Goal: Navigation & Orientation: Find specific page/section

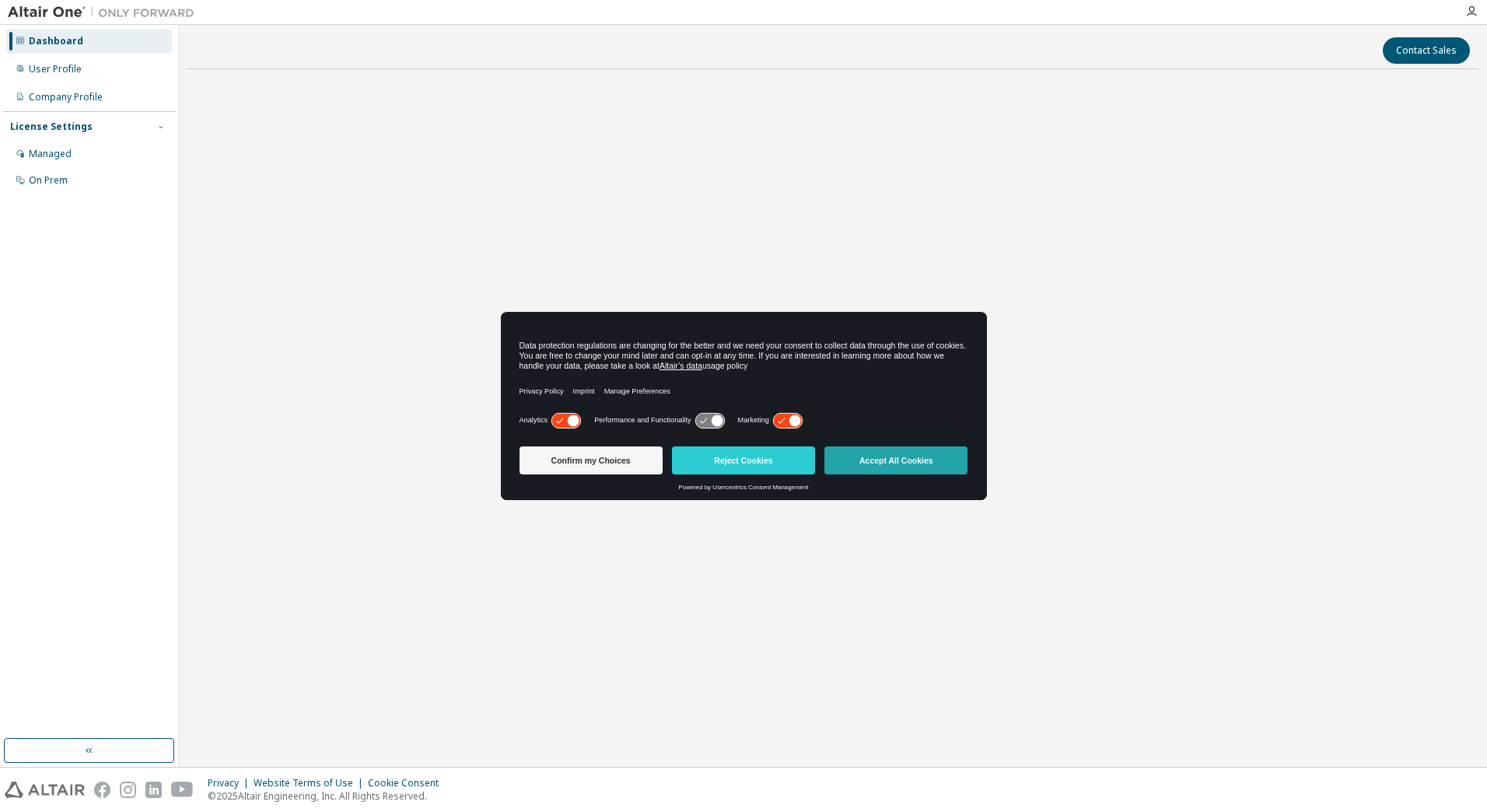
click at [869, 451] on button "Accept All Cookies" at bounding box center [896, 460] width 143 height 28
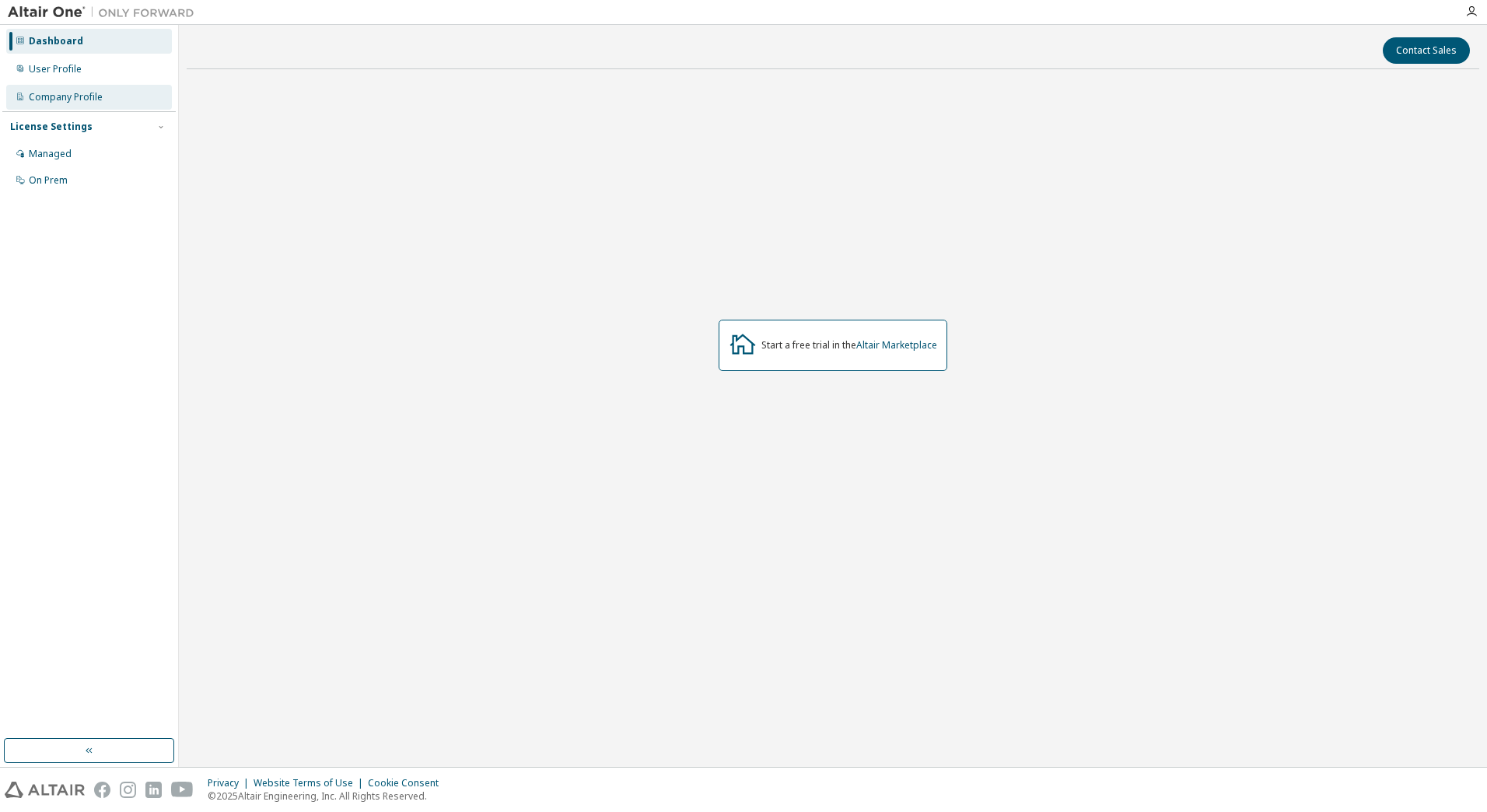
click at [59, 98] on div "Company Profile" at bounding box center [66, 97] width 74 height 12
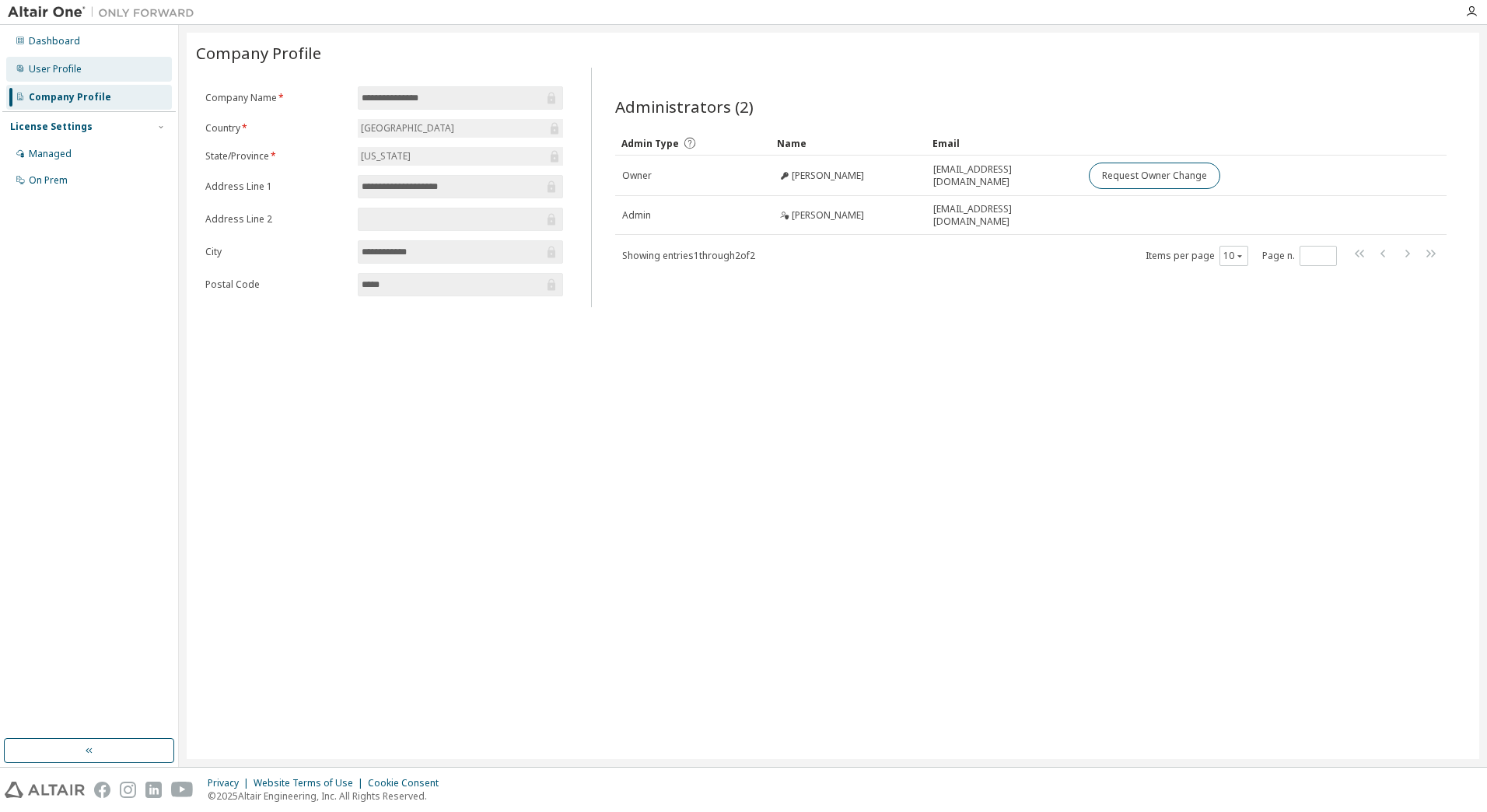
click at [73, 73] on div "User Profile" at bounding box center [54, 69] width 53 height 12
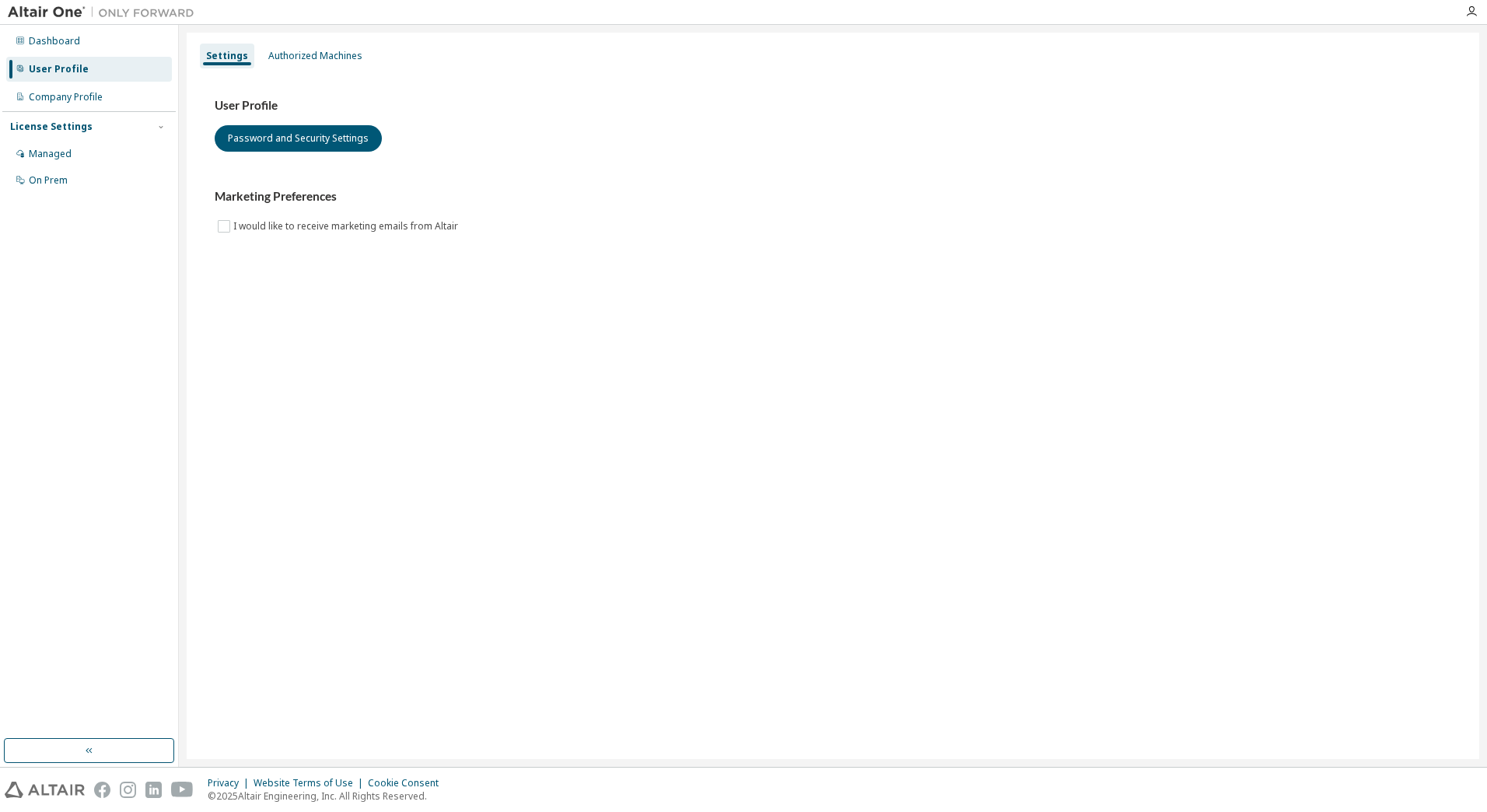
click at [83, 82] on div "Dashboard User Profile Company Profile License Settings Managed On Prem" at bounding box center [89, 111] width 173 height 167
click at [83, 96] on div "Company Profile" at bounding box center [66, 97] width 74 height 12
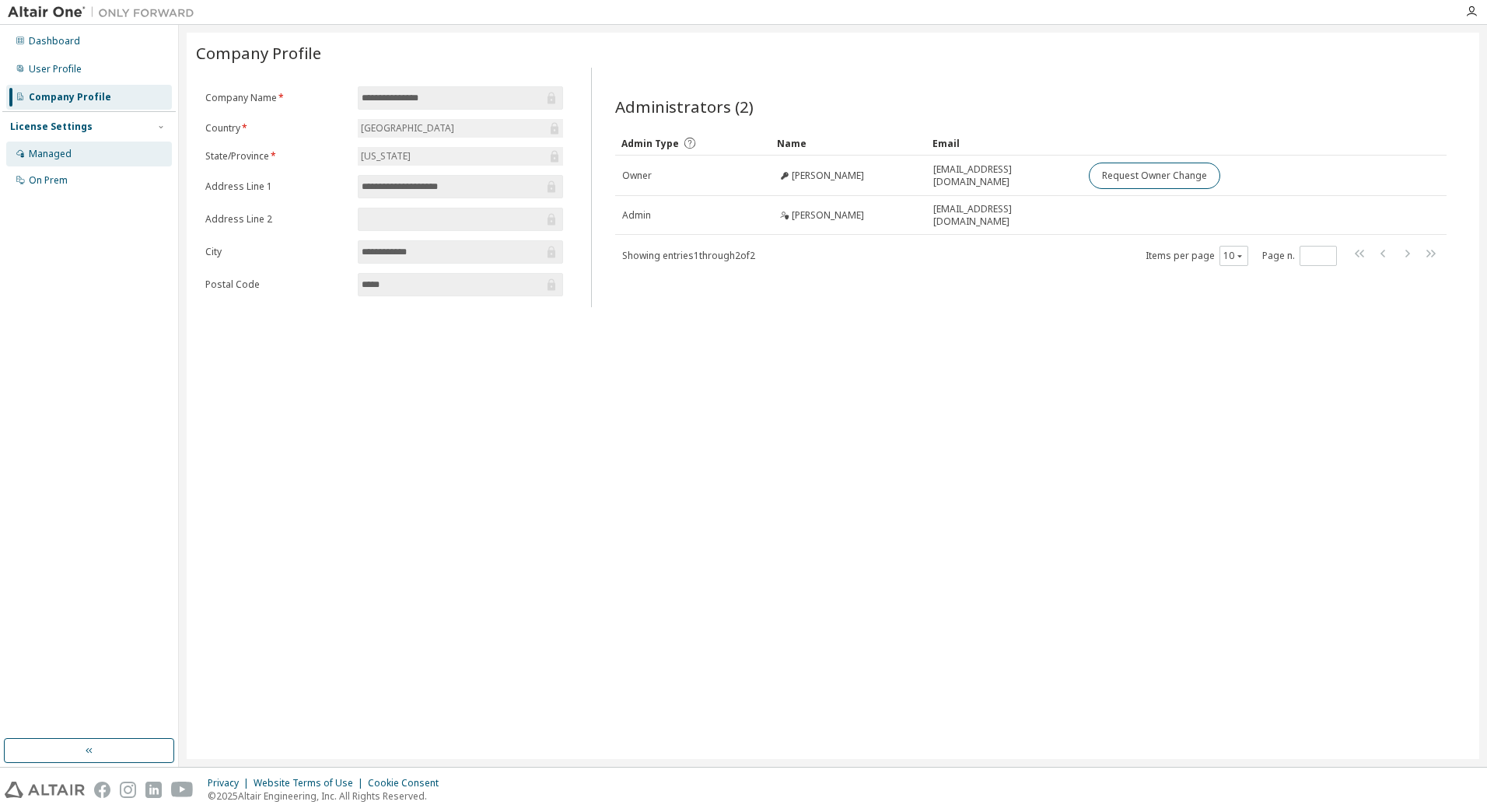
click at [55, 150] on div "Managed" at bounding box center [50, 154] width 43 height 12
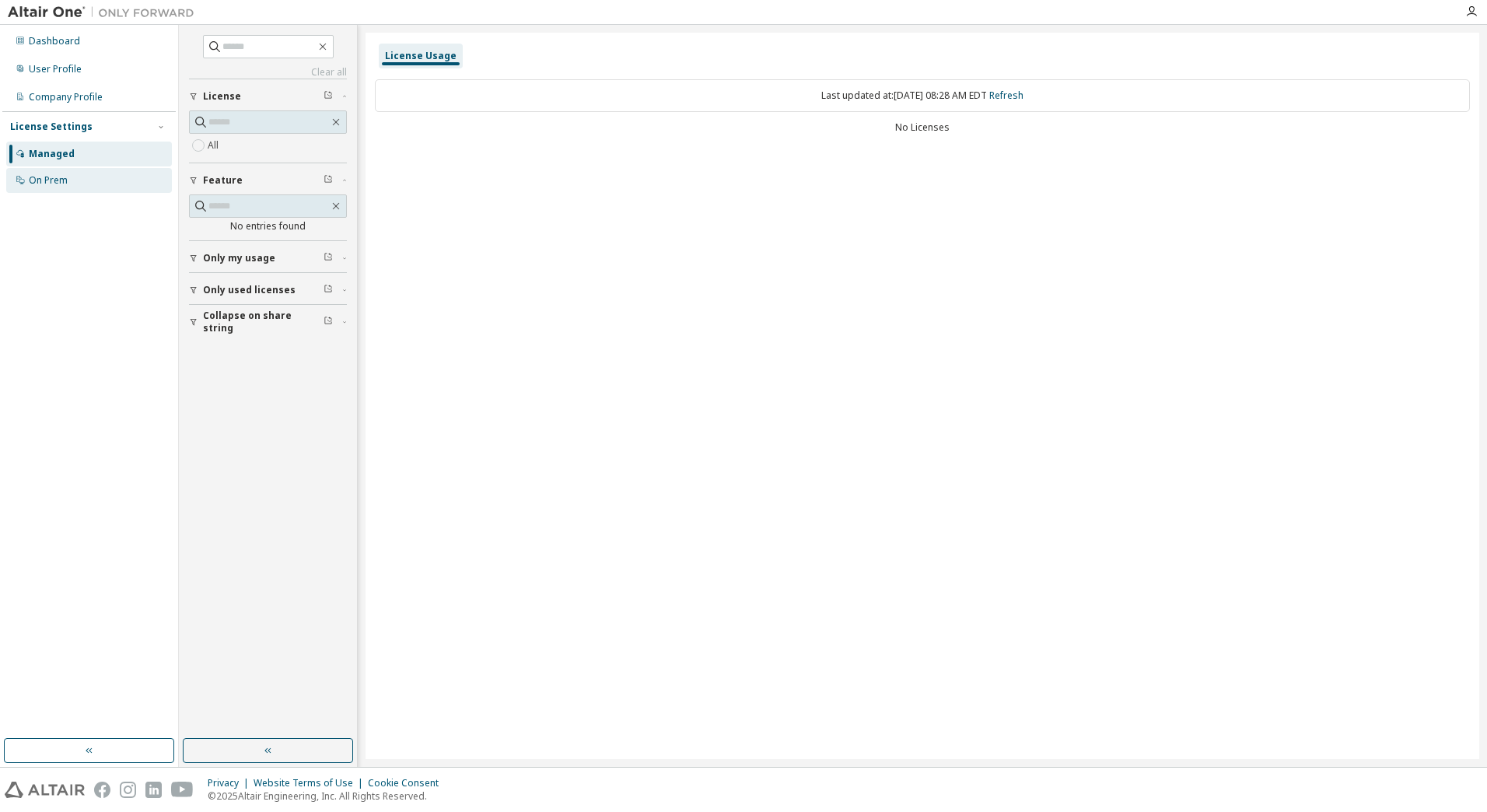
click at [57, 169] on div "On Prem" at bounding box center [89, 180] width 166 height 25
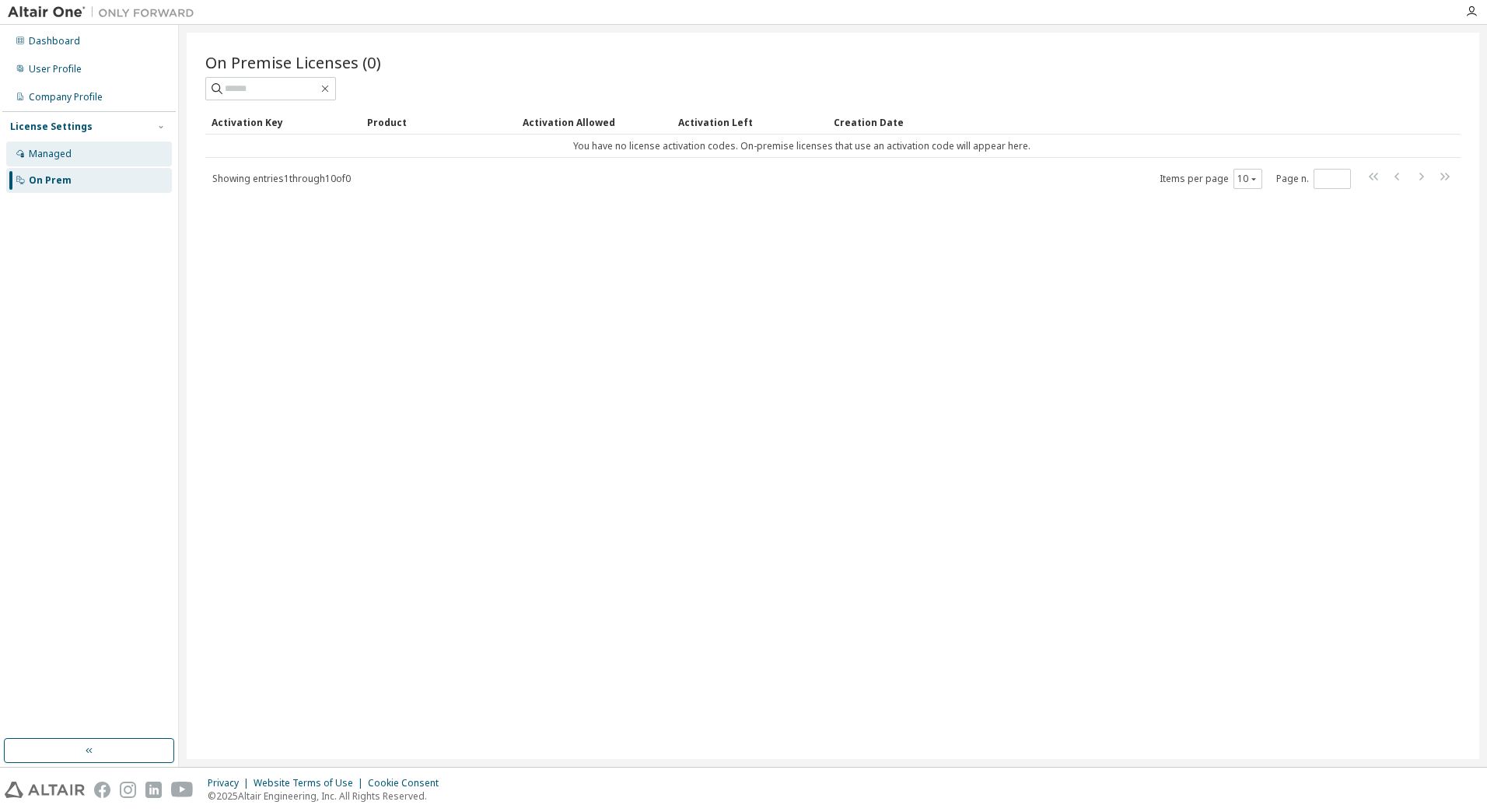
click at [64, 153] on div "Managed" at bounding box center [50, 154] width 43 height 12
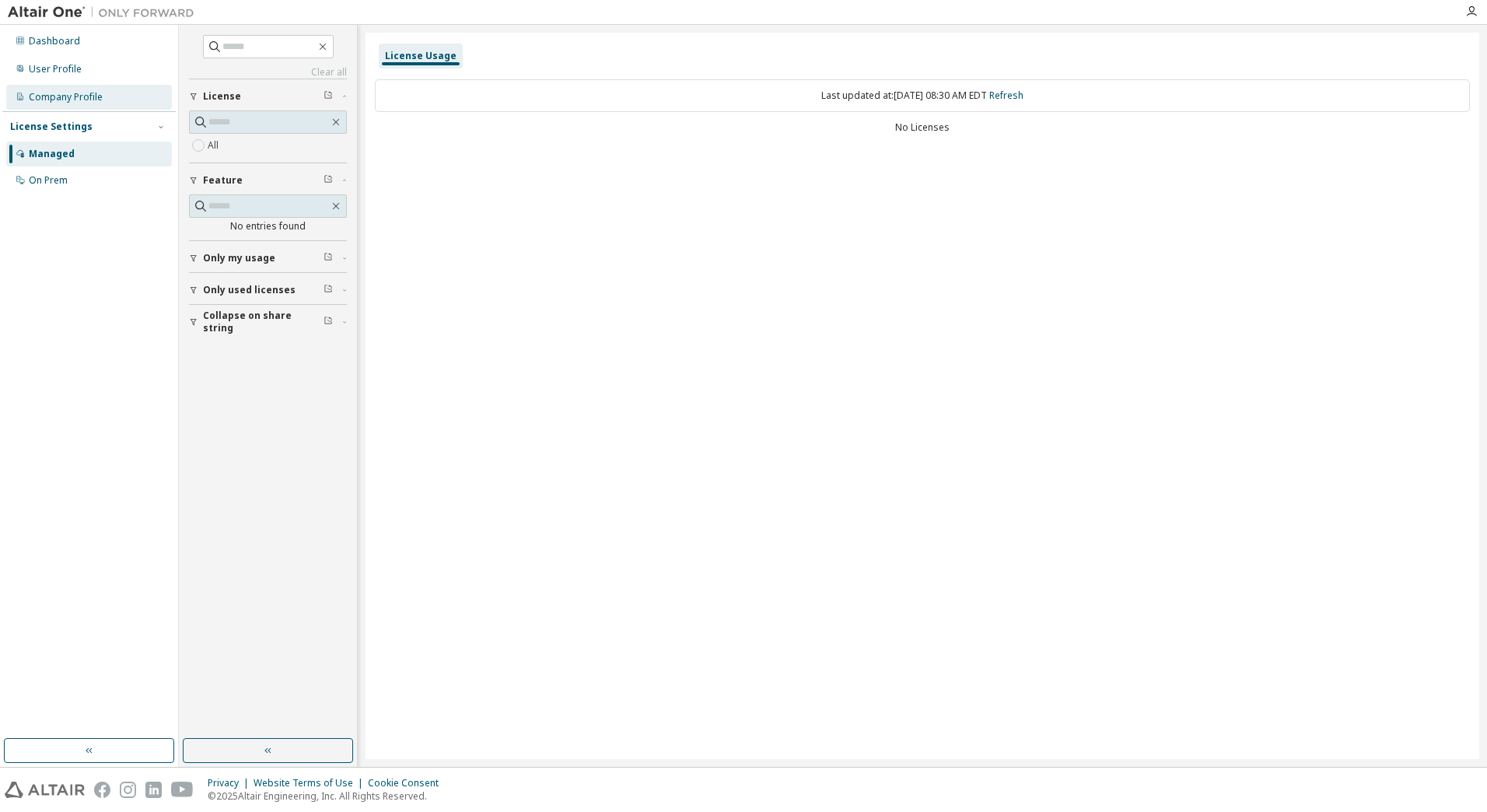
click at [63, 97] on div "Company Profile" at bounding box center [66, 97] width 74 height 12
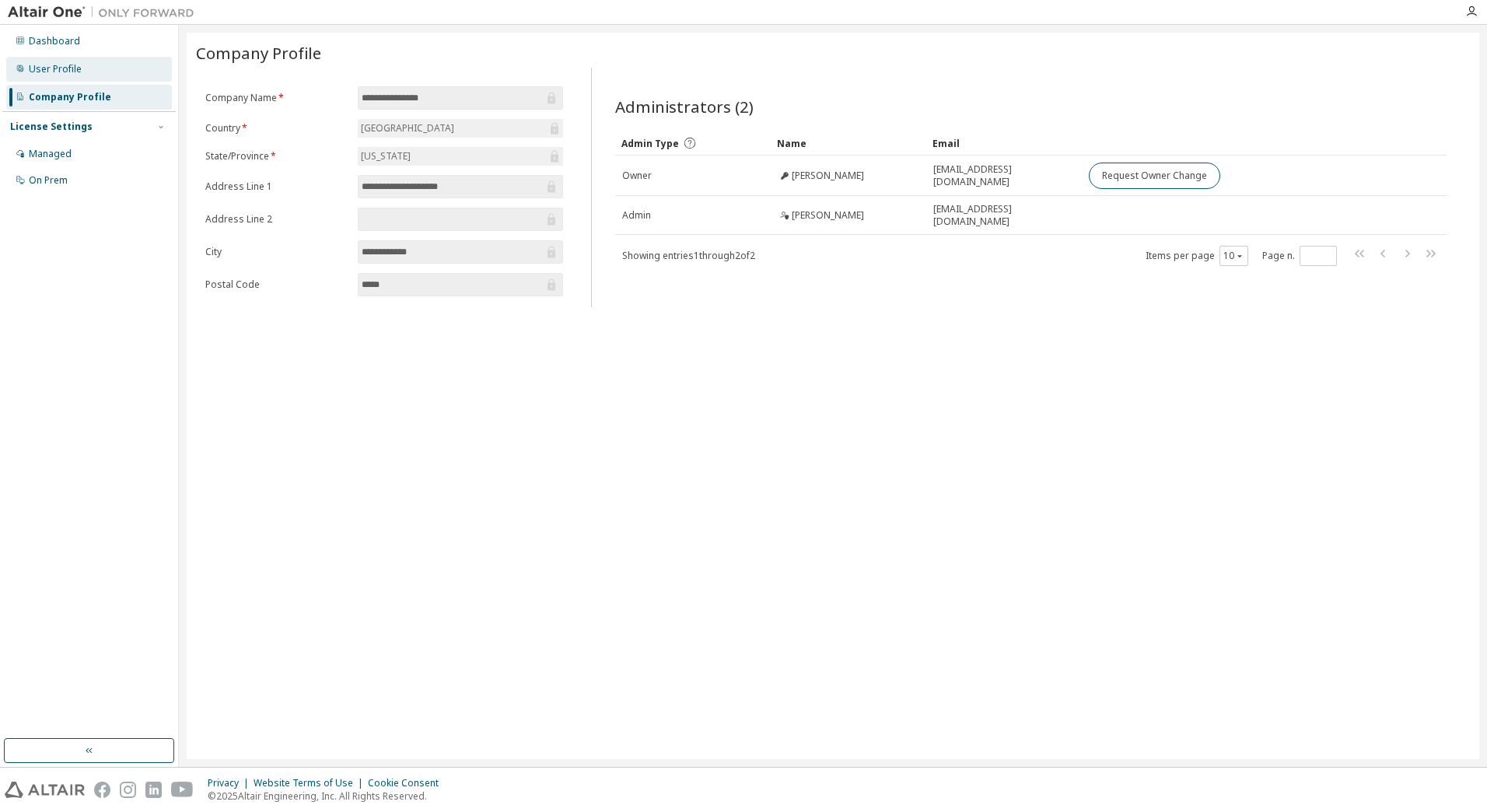
click at [53, 66] on div "User Profile" at bounding box center [54, 69] width 53 height 12
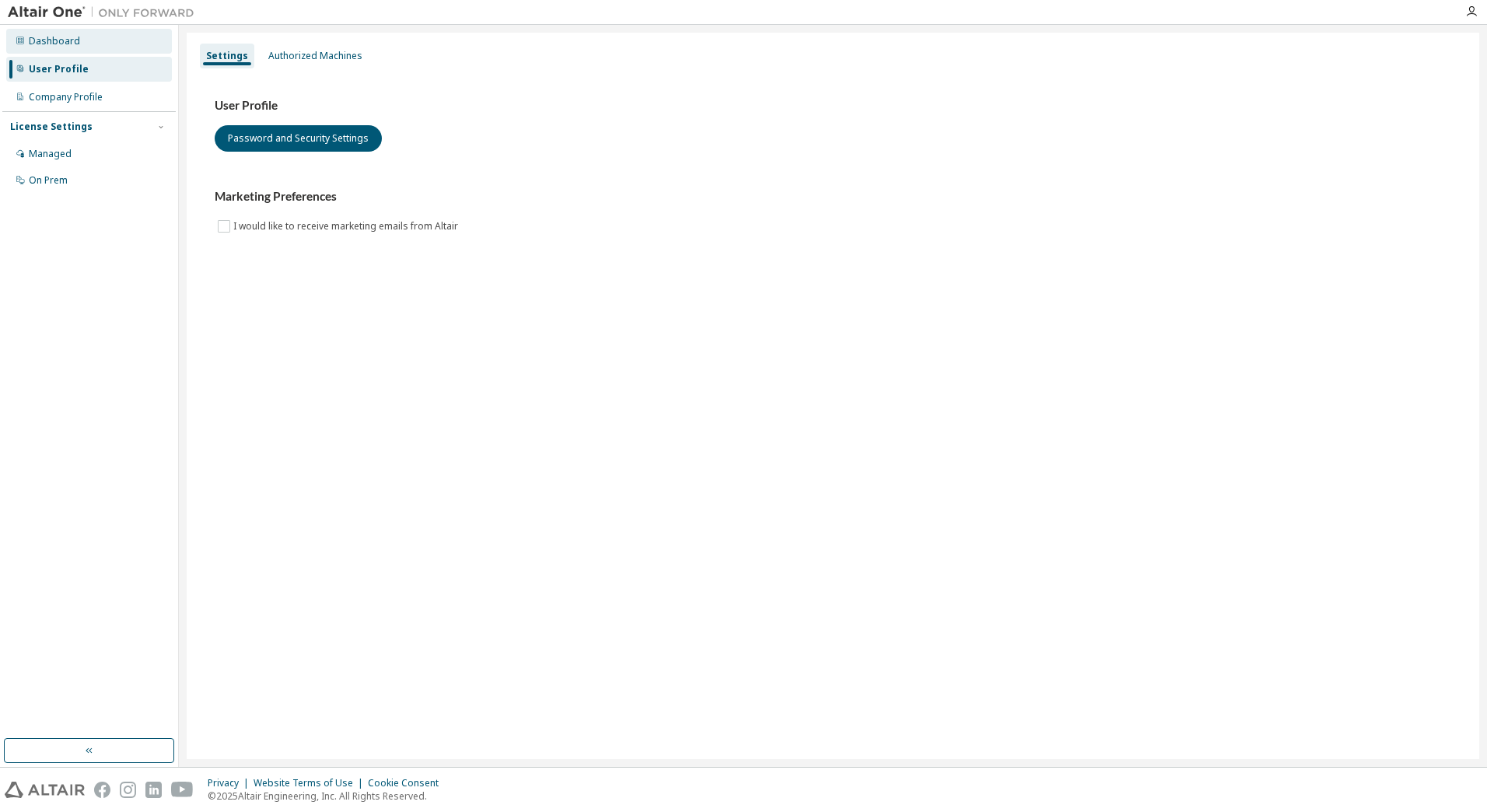
click at [59, 32] on div "Dashboard" at bounding box center [89, 41] width 166 height 25
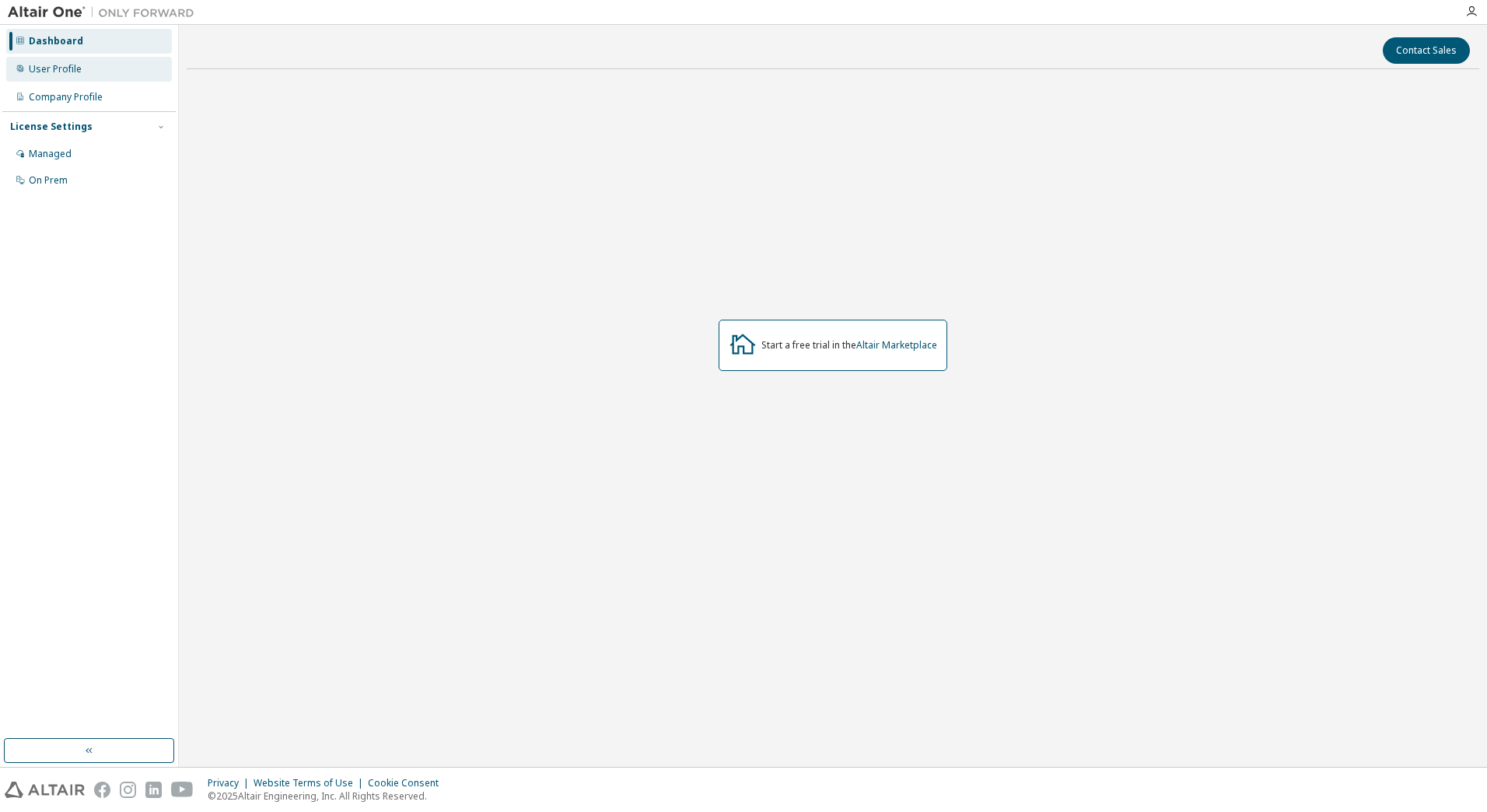
click at [75, 66] on div "User Profile" at bounding box center [54, 69] width 53 height 12
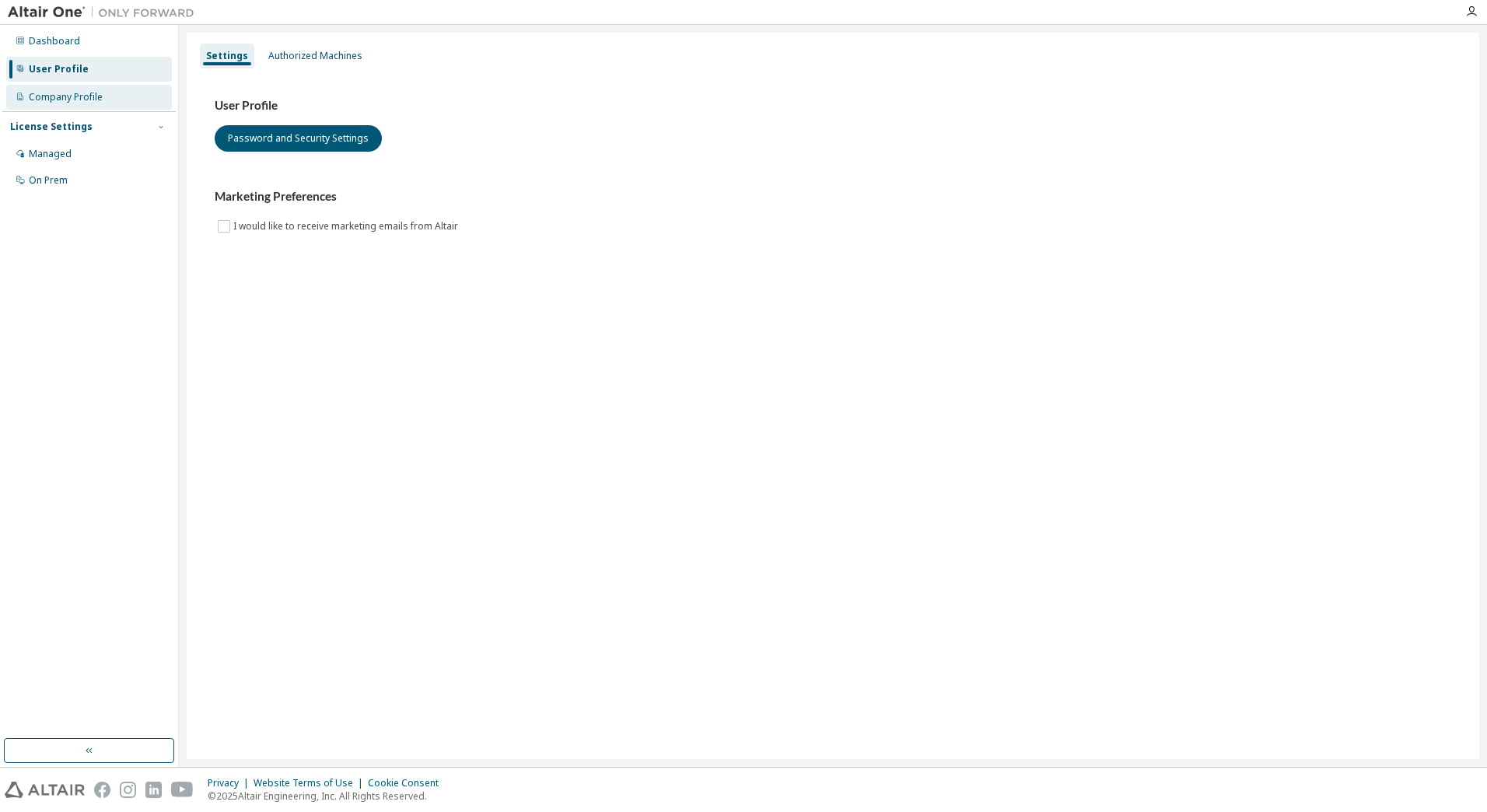
click at [74, 100] on div "Company Profile" at bounding box center [66, 97] width 74 height 12
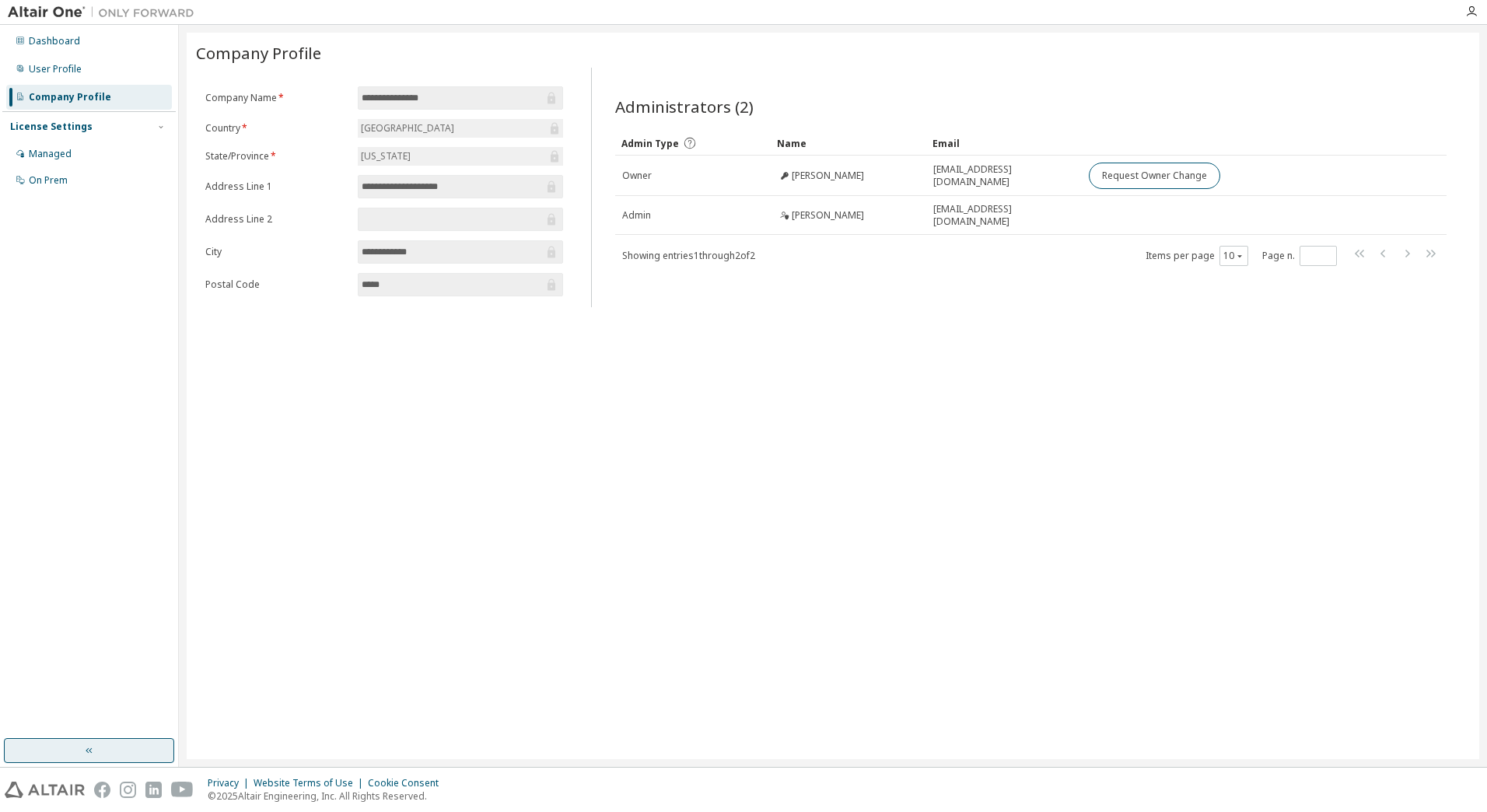
click at [99, 746] on button "button" at bounding box center [89, 750] width 170 height 25
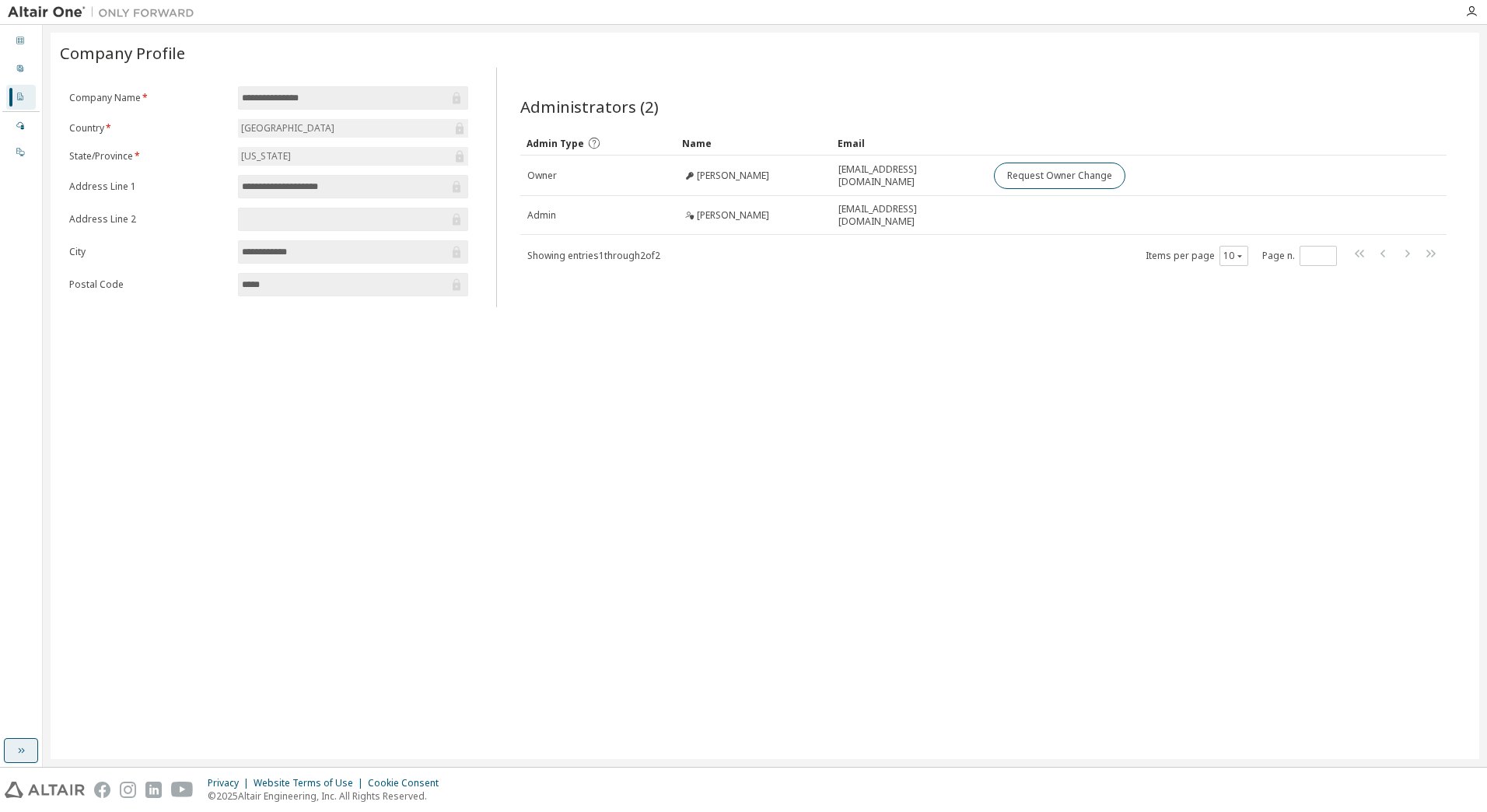
click at [27, 746] on icon "button" at bounding box center [21, 750] width 12 height 12
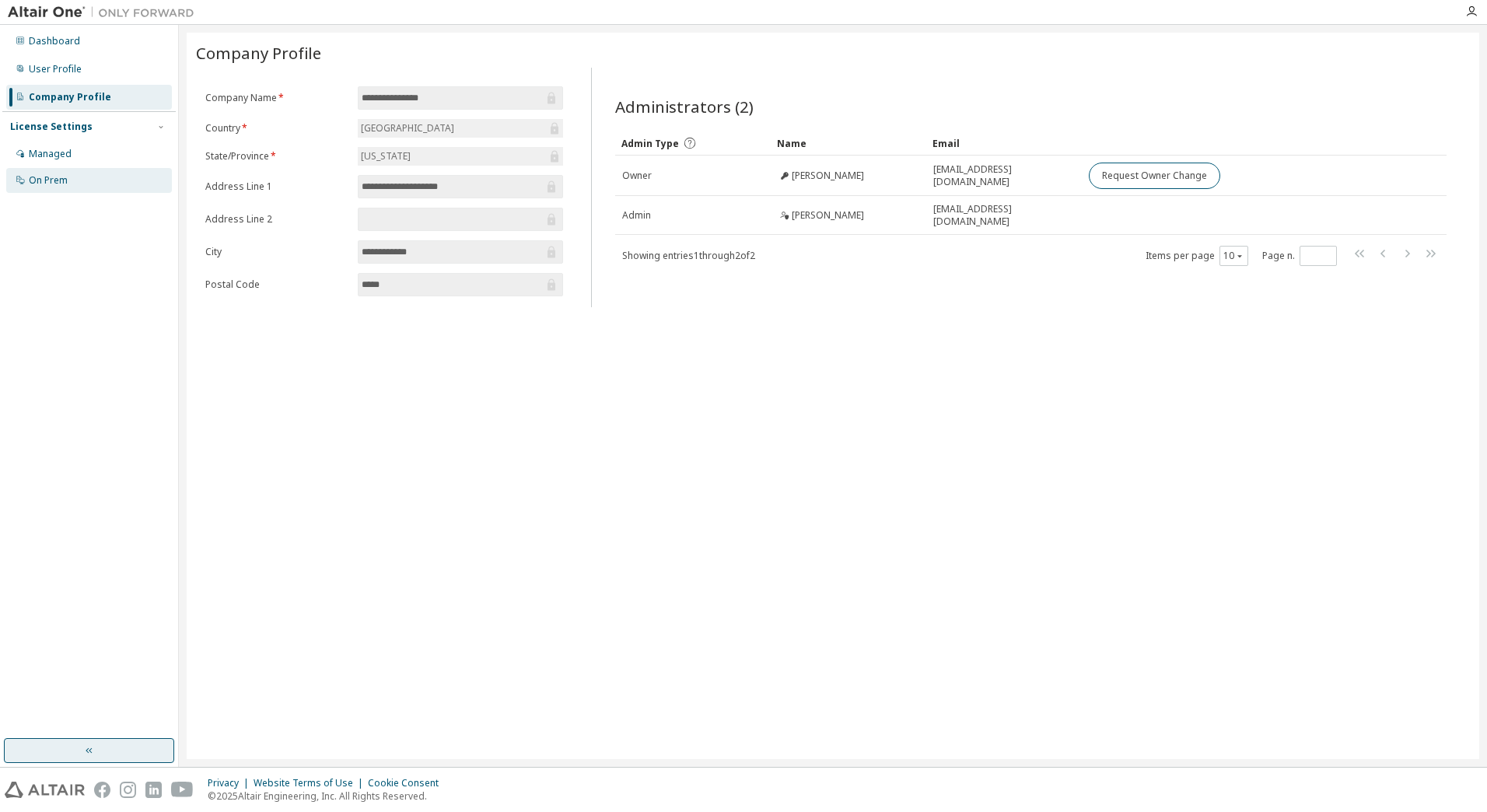
click at [57, 176] on div "On Prem" at bounding box center [47, 180] width 39 height 12
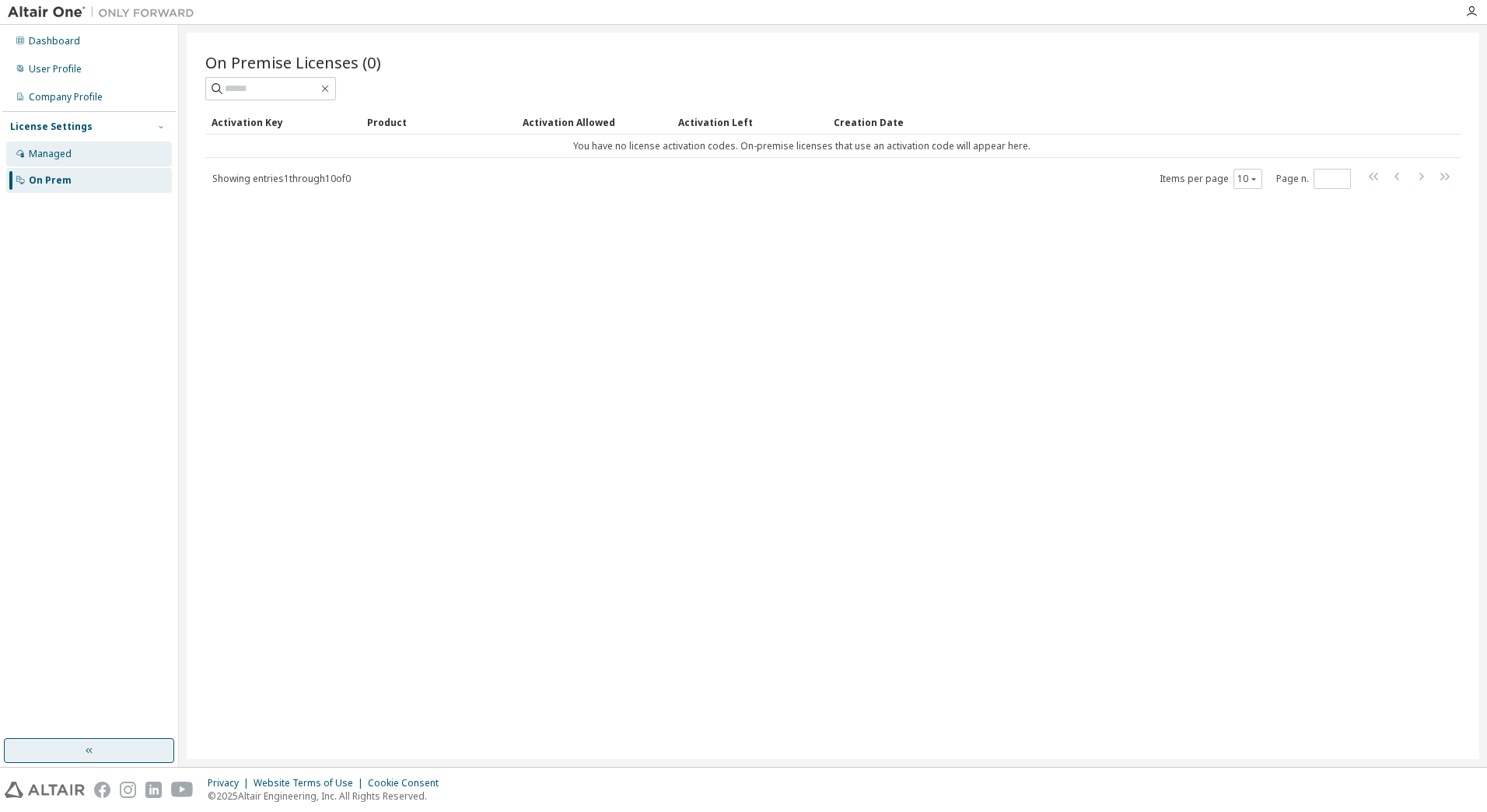
click at [67, 158] on div "Managed" at bounding box center [50, 154] width 43 height 12
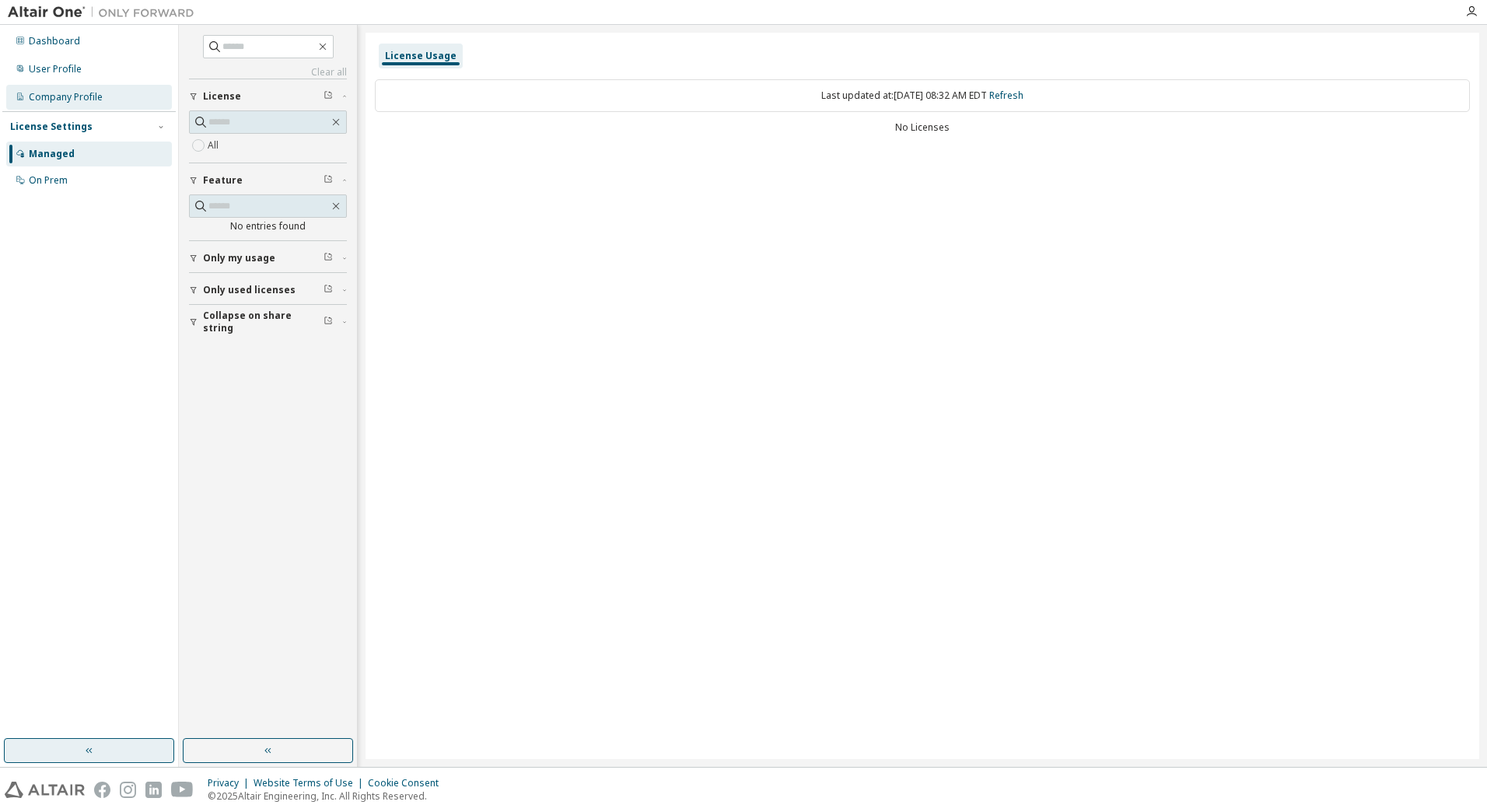
click at [97, 98] on div "Company Profile" at bounding box center [66, 97] width 74 height 12
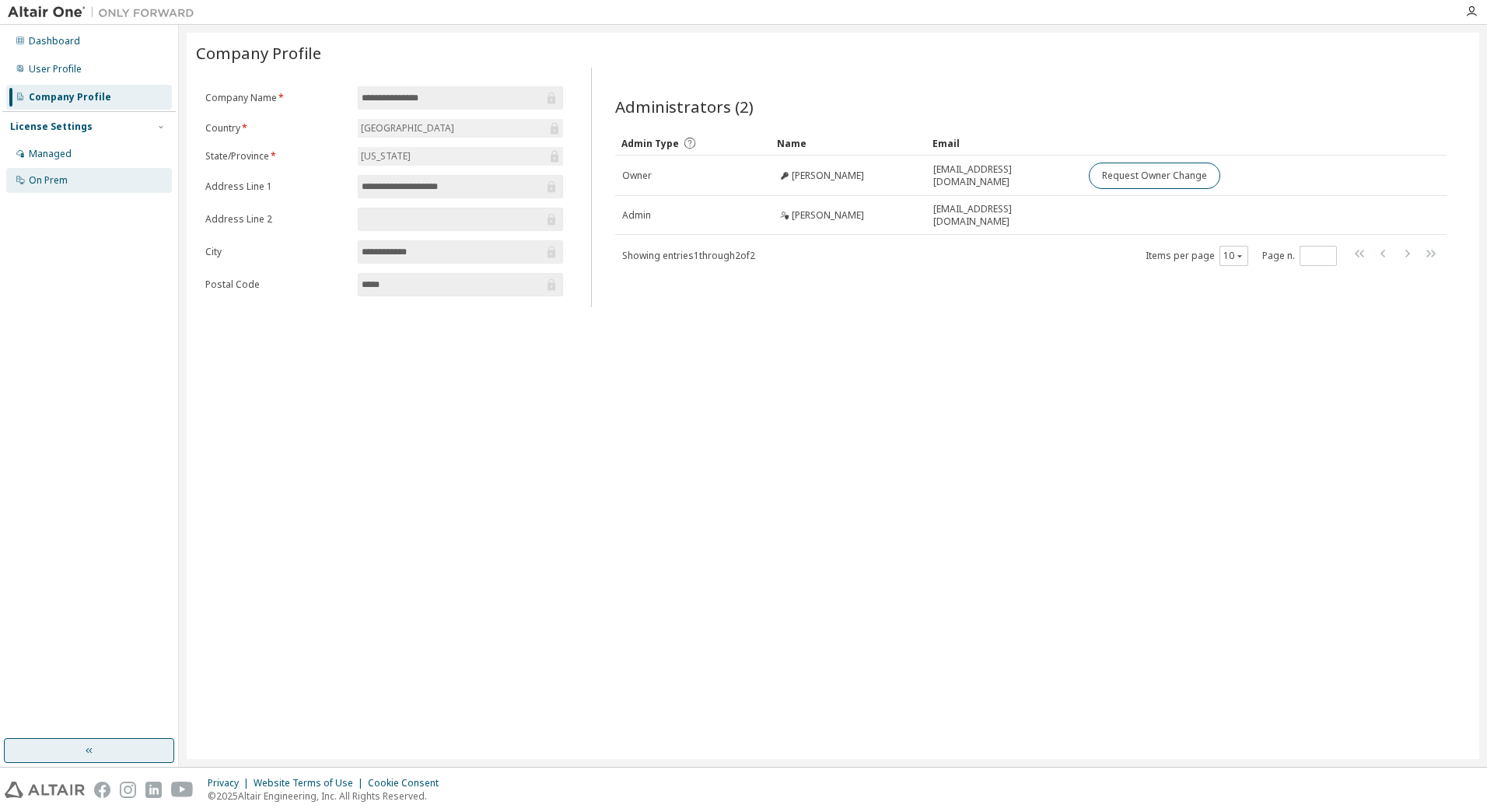
click at [43, 179] on div "On Prem" at bounding box center [47, 180] width 39 height 12
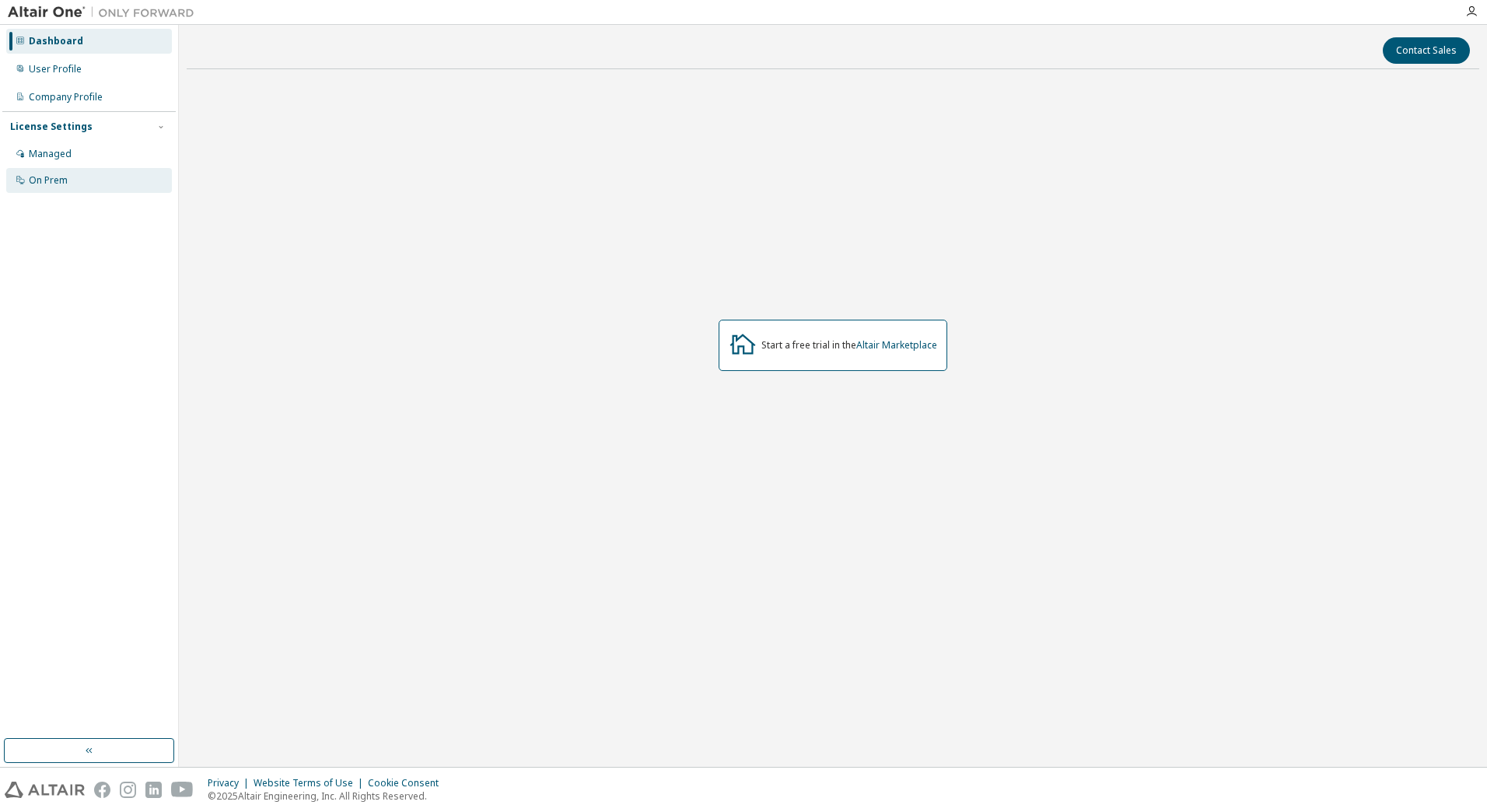
click at [59, 184] on div "On Prem" at bounding box center [47, 180] width 39 height 12
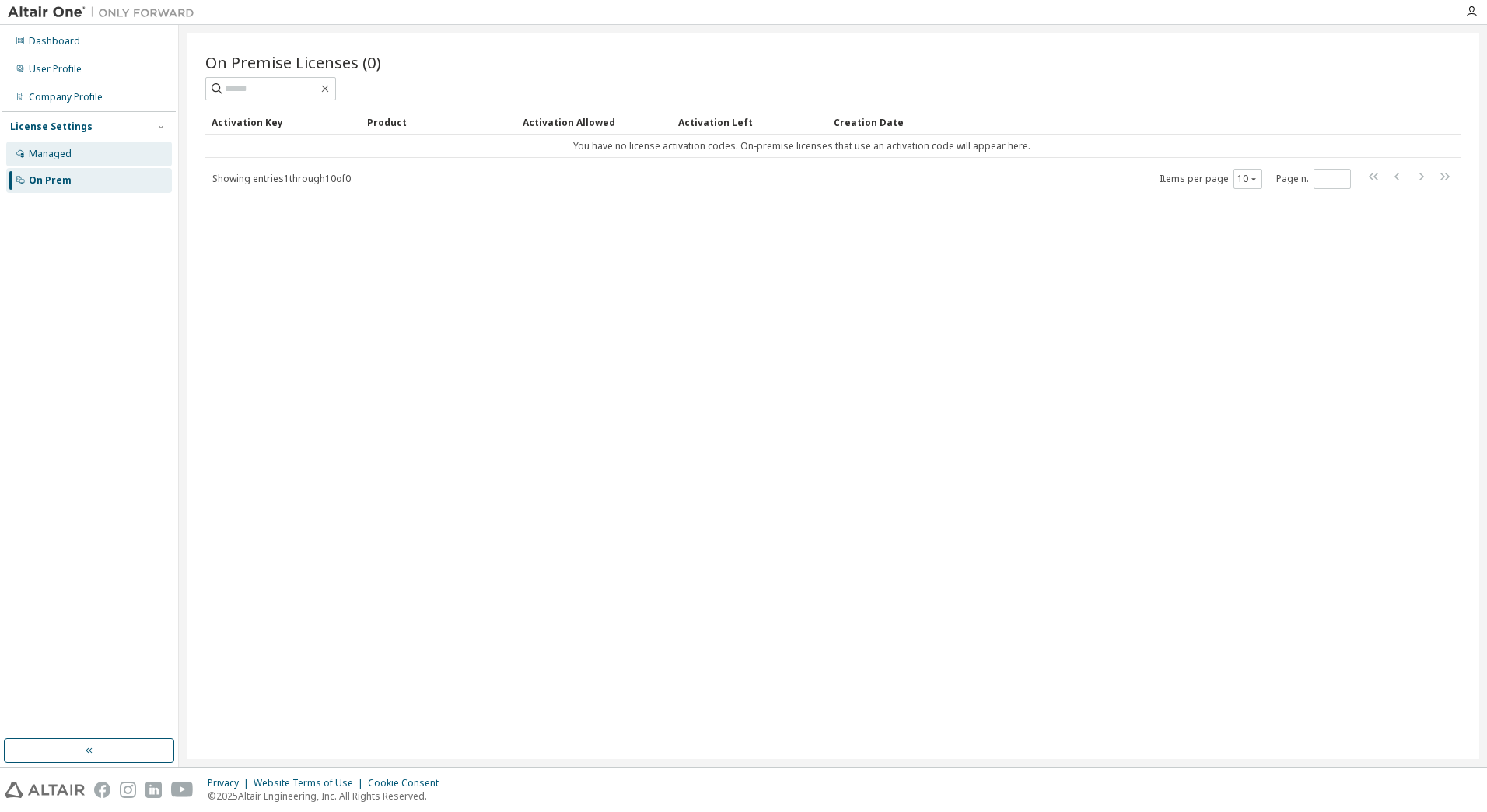
click at [58, 152] on div "Managed" at bounding box center [50, 154] width 43 height 12
